Goal: Task Accomplishment & Management: Use online tool/utility

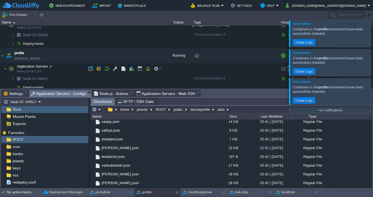
scroll to position [340, 0]
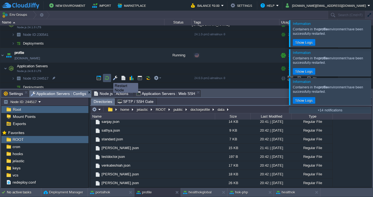
click at [107, 78] on button "button" at bounding box center [107, 78] width 5 height 5
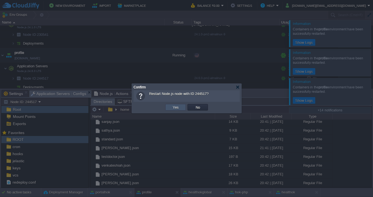
click at [176, 107] on button "Yes" at bounding box center [175, 107] width 9 height 5
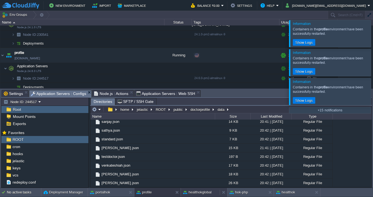
click at [205, 193] on button "healthokglobal" at bounding box center [197, 192] width 28 height 5
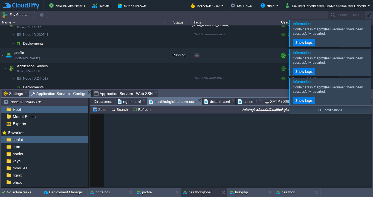
drag, startPoint x: 112, startPoint y: 159, endPoint x: 94, endPoint y: 125, distance: 39.3
type textarea "location /doctorprofile/ { proxy_pass [URL][DOMAIN_NAME]; proxy_http_version 1.…"
drag, startPoint x: 117, startPoint y: 157, endPoint x: 93, endPoint y: 123, distance: 42.1
click at [110, 78] on td at bounding box center [107, 78] width 8 height 8
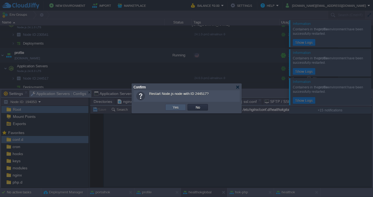
click at [174, 108] on button "Yes" at bounding box center [175, 107] width 9 height 5
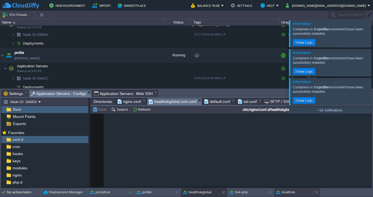
click at [288, 192] on button "healthok" at bounding box center [285, 192] width 19 height 5
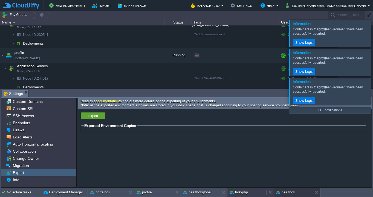
click at [240, 191] on button "hok-php" at bounding box center [239, 192] width 18 height 5
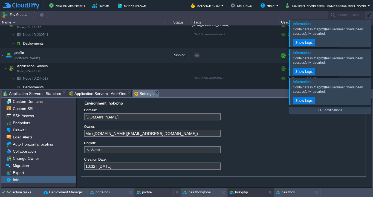
click at [169, 189] on div "profile" at bounding box center [153, 192] width 39 height 9
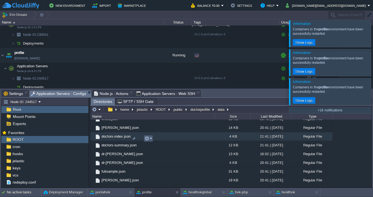
scroll to position [207, 0]
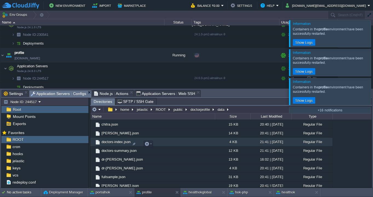
click at [112, 144] on span "doctors-index.json" at bounding box center [116, 142] width 31 height 5
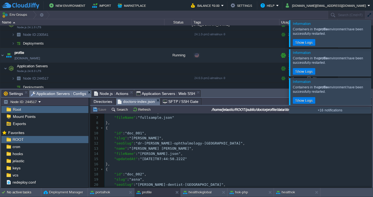
scroll to position [33, 0]
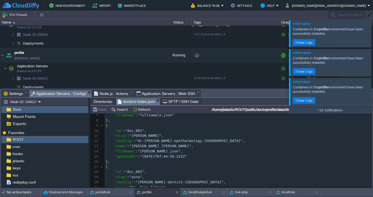
click at [145, 142] on div "146 1 [ 2 { 3 "id" : "doc_000" , 4 "slug" : "fullsample" , 5 "seoSlug" : "full-…" at bounding box center [238, 144] width 267 height 124
type textarea "[PERSON_NAME]"
click at [102, 111] on button "Save" at bounding box center [100, 109] width 15 height 5
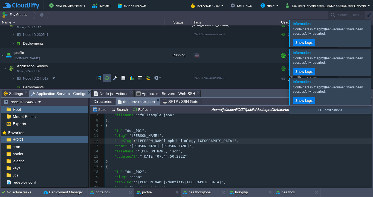
click at [107, 76] on button "button" at bounding box center [107, 78] width 5 height 5
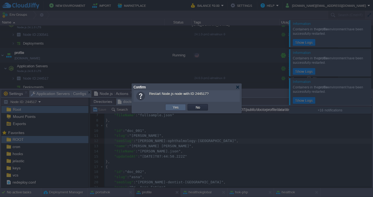
click at [181, 107] on td "Yes" at bounding box center [175, 107] width 21 height 7
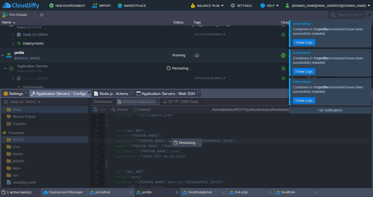
click at [20, 193] on div "1 active task(s)" at bounding box center [24, 192] width 34 height 9
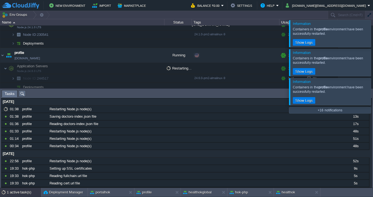
scroll to position [0, 0]
click at [148, 190] on button "profile" at bounding box center [144, 192] width 15 height 5
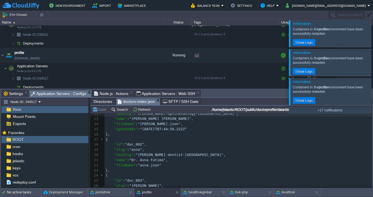
scroll to position [61, 0]
type textarea "[PERSON_NAME]-dentist-[GEOGRAPHIC_DATA]"
drag, startPoint x: 140, startPoint y: 156, endPoint x: 198, endPoint y: 156, distance: 57.8
